Goal: Information Seeking & Learning: Find specific page/section

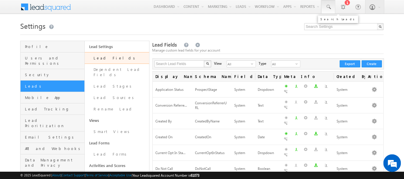
click at [330, 6] on span at bounding box center [328, 7] width 6 height 6
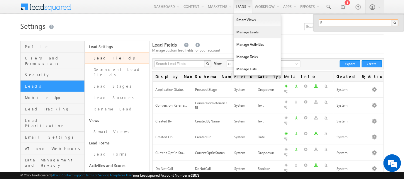
type input "5"
click at [240, 32] on link "Manage Leads" at bounding box center [257, 32] width 47 height 12
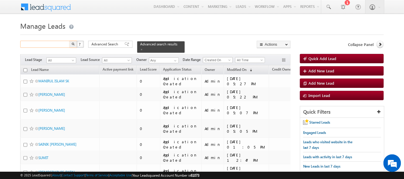
click at [46, 45] on input "text" at bounding box center [45, 44] width 50 height 7
type input "test"
click at [69, 41] on button "button" at bounding box center [73, 44] width 8 height 7
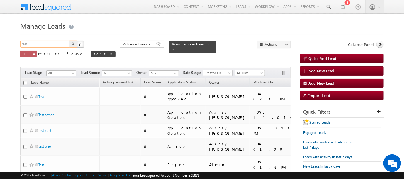
drag, startPoint x: 31, startPoint y: 43, endPoint x: 21, endPoint y: 44, distance: 10.0
click at [21, 44] on input "test" at bounding box center [45, 44] width 50 height 7
type input "lap test"
click at [69, 41] on button "button" at bounding box center [73, 44] width 8 height 7
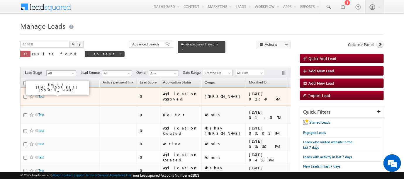
click at [40, 94] on link "Test" at bounding box center [41, 96] width 6 height 4
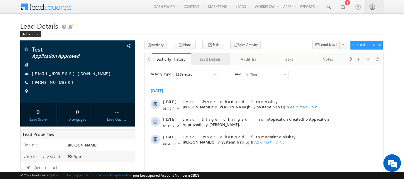
click at [205, 58] on div "Lead Details" at bounding box center [210, 59] width 29 height 7
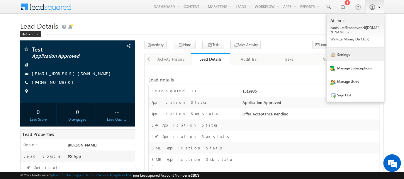
click at [343, 50] on link "Settings" at bounding box center [354, 54] width 57 height 13
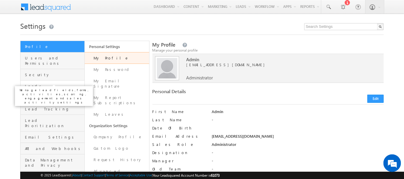
click at [30, 83] on span "Leads" at bounding box center [54, 85] width 58 height 5
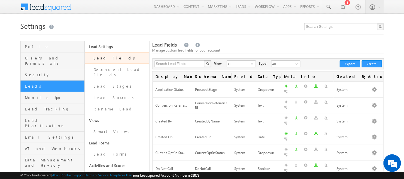
click at [98, 57] on link "Lead Fields" at bounding box center [117, 58] width 64 height 12
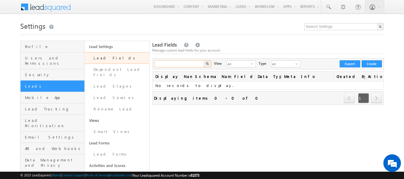
drag, startPoint x: 0, startPoint y: 0, endPoint x: 169, endPoint y: 63, distance: 180.7
click at [169, 63] on input "text" at bounding box center [179, 63] width 50 height 7
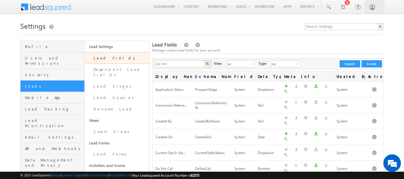
type input "lap doc"
click at [204, 60] on button "button" at bounding box center [208, 63] width 8 height 7
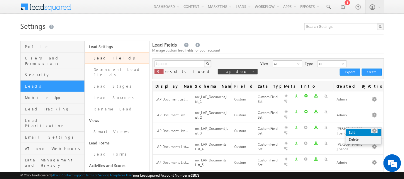
click at [351, 133] on link "Edit" at bounding box center [363, 132] width 35 height 7
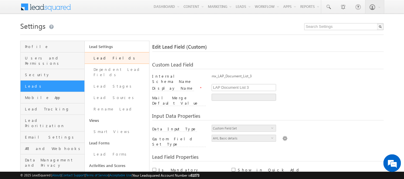
click at [282, 135] on img at bounding box center [284, 138] width 5 height 6
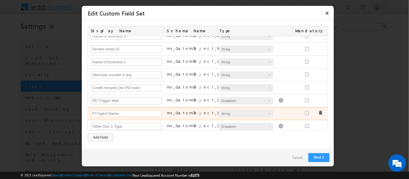
click at [96, 110] on input "FT Agent Name" at bounding box center [126, 113] width 71 height 7
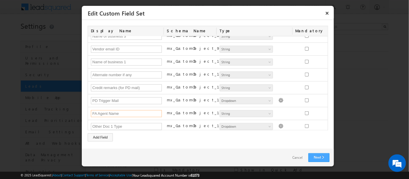
type input "FA Agent Name"
click at [315, 156] on link "Next" at bounding box center [318, 157] width 21 height 9
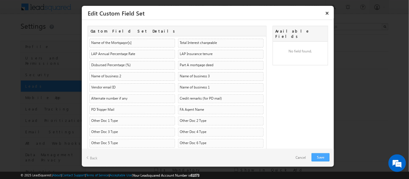
click at [323, 156] on link "Save" at bounding box center [320, 157] width 18 height 8
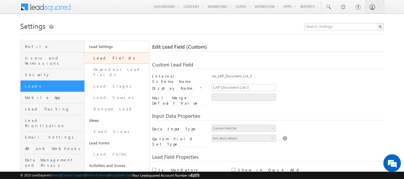
scroll to position [178, 0]
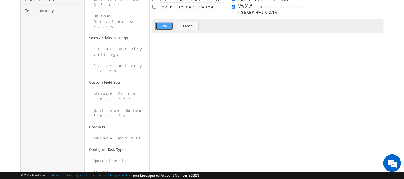
click at [163, 22] on button "Save" at bounding box center [164, 26] width 18 height 8
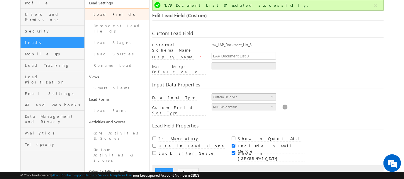
scroll to position [0, 0]
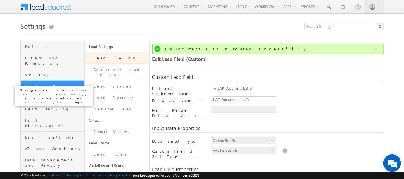
click at [30, 83] on span "Leads" at bounding box center [54, 85] width 58 height 5
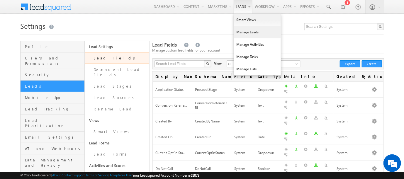
click at [241, 34] on link "Manage Leads" at bounding box center [257, 32] width 47 height 12
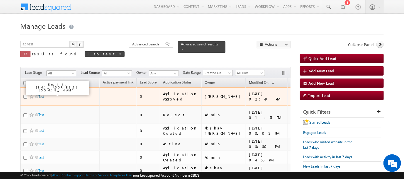
click at [42, 94] on link "Test" at bounding box center [41, 96] width 6 height 4
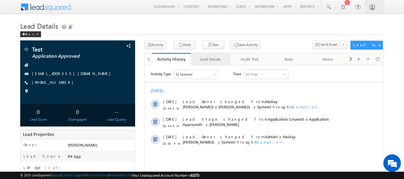
click at [203, 59] on div "Lead Details" at bounding box center [210, 59] width 29 height 7
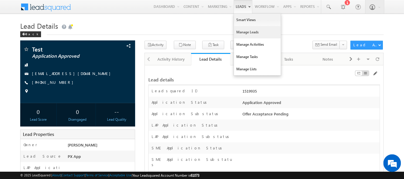
click at [239, 34] on link "Manage Leads" at bounding box center [257, 32] width 47 height 12
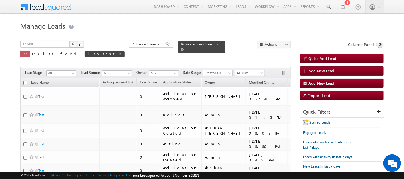
click at [181, 48] on span at bounding box center [182, 49] width 3 height 3
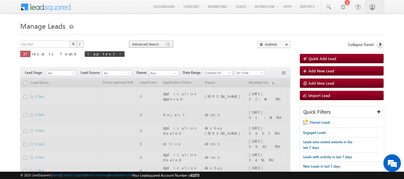
click at [132, 44] on span "Advanced Search" at bounding box center [146, 44] width 28 height 5
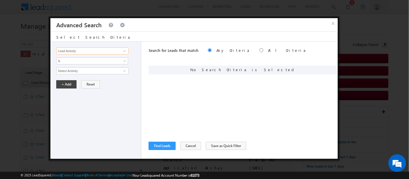
click at [98, 49] on input "Lead Activity" at bounding box center [92, 50] width 72 height 7
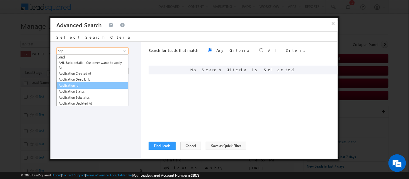
click at [69, 85] on link "Application id" at bounding box center [92, 85] width 72 height 7
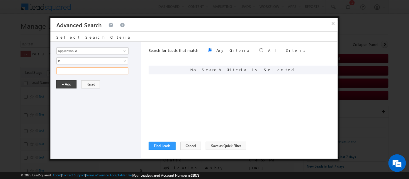
click at [74, 72] on input "text" at bounding box center [92, 70] width 72 height 7
click at [114, 50] on input "Application id" at bounding box center [92, 50] width 72 height 7
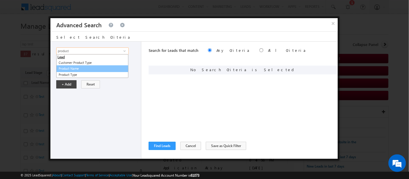
click at [76, 66] on link "Product Name" at bounding box center [92, 68] width 72 height 7
type input "Product Name"
click at [70, 71] on span "None Selected" at bounding box center [90, 71] width 66 height 6
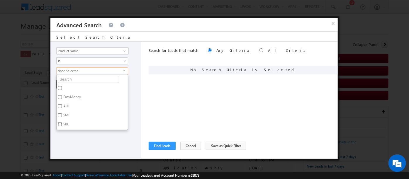
click at [59, 123] on input "SBL" at bounding box center [60, 124] width 4 height 4
checkbox input "true"
click at [88, 140] on div "Lead Activity Task Sales Group Prospect Id AA AA Owner AA Status Aadhaar Addres…" at bounding box center [95, 100] width 91 height 117
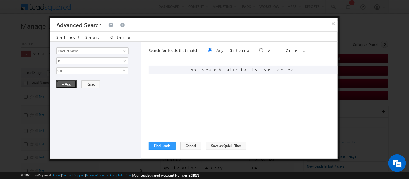
click at [68, 83] on button "+ Add" at bounding box center [66, 84] width 20 height 8
click at [163, 146] on button "Find Leads" at bounding box center [162, 146] width 27 height 8
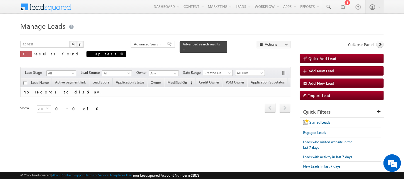
click at [120, 54] on span at bounding box center [121, 53] width 3 height 3
type input "Search Leads"
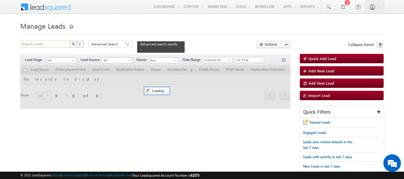
click at [46, 44] on input "Search Leads" at bounding box center [45, 44] width 50 height 7
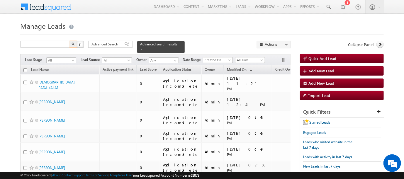
type input "Search Leads"
click at [119, 26] on h1 "Manage Leads" at bounding box center [201, 25] width 363 height 11
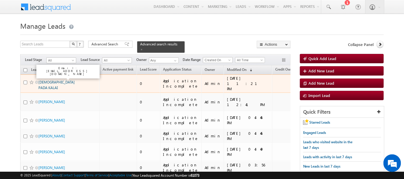
click at [47, 80] on link "[DEMOGRAPHIC_DATA] PADA KALAI" at bounding box center [56, 85] width 36 height 10
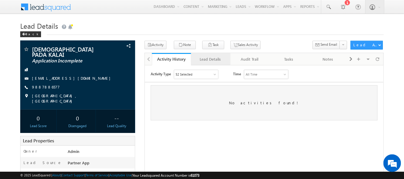
click at [205, 59] on div "Lead Details" at bounding box center [210, 59] width 29 height 7
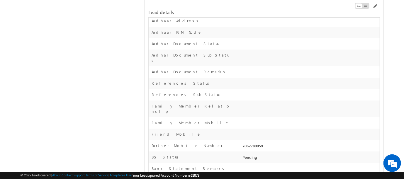
scroll to position [3031, 0]
